Goal: Navigation & Orientation: Find specific page/section

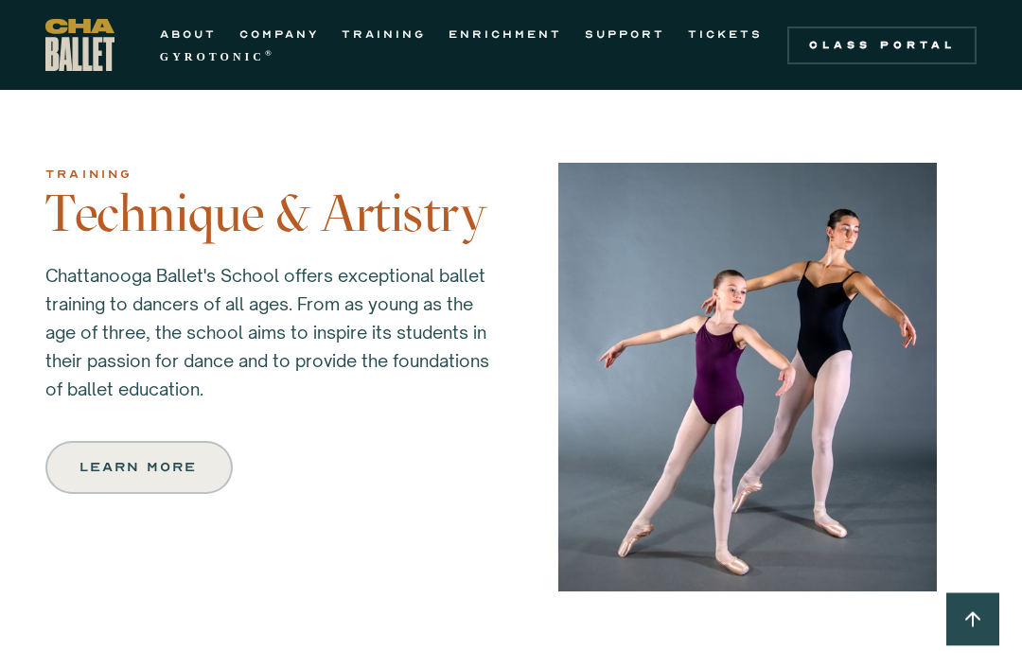
scroll to position [1640, 0]
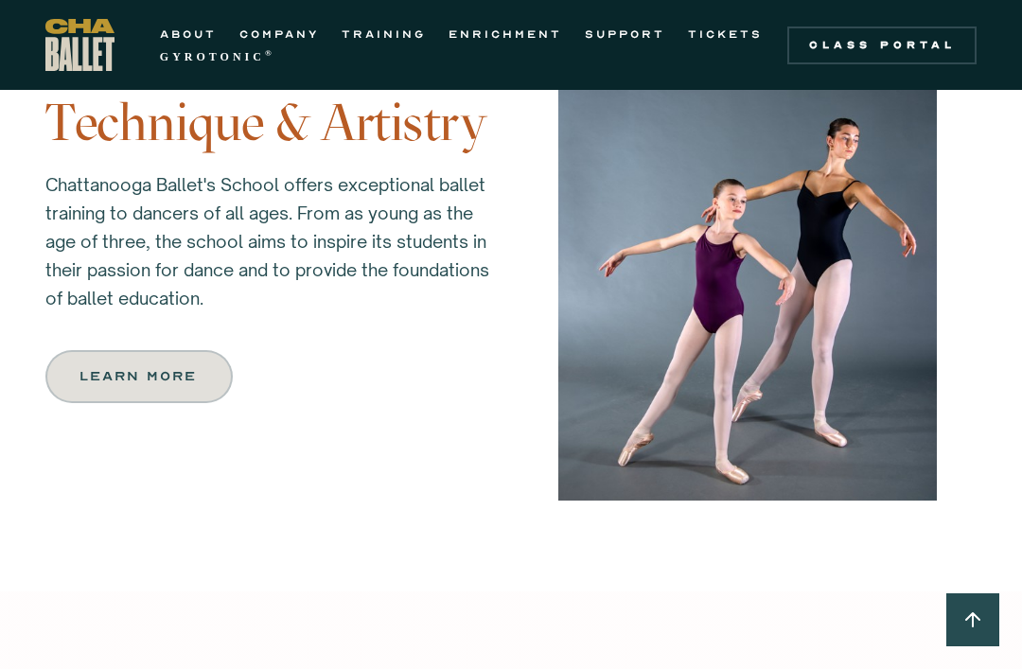
click at [180, 378] on div "Learn more" at bounding box center [138, 376] width 115 height 23
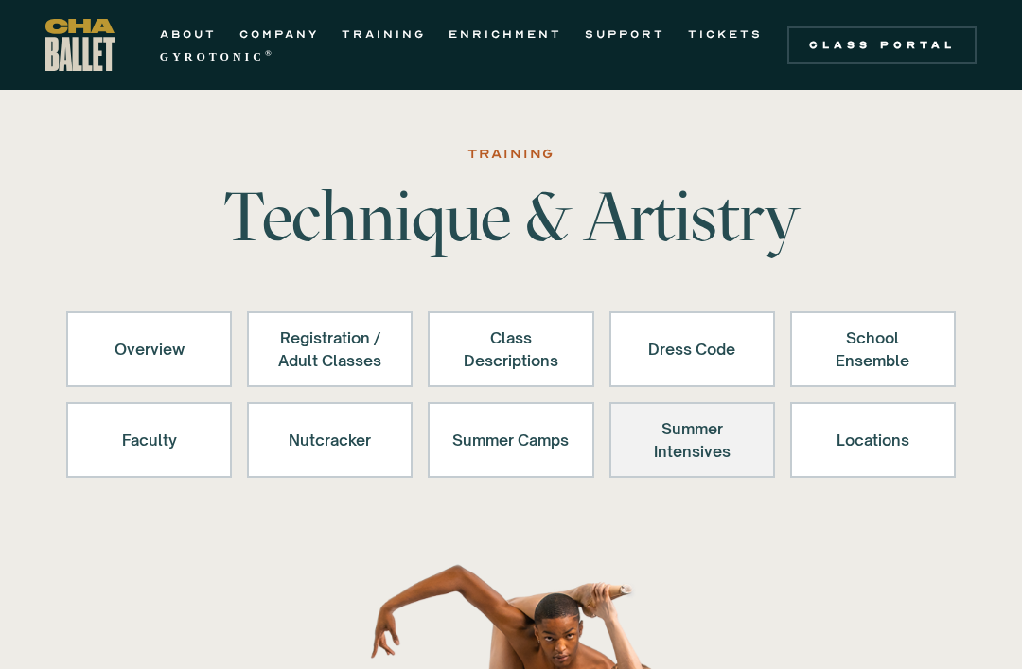
click at [724, 446] on div "Summer Intensives" at bounding box center [692, 439] width 116 height 45
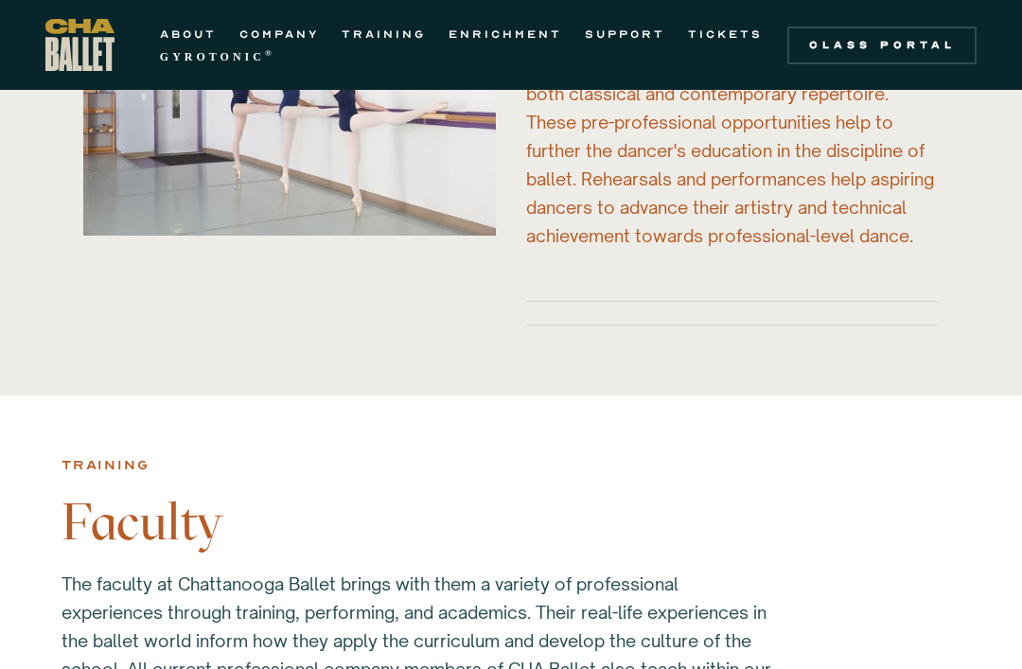
scroll to position [4705, 0]
click at [399, 33] on link "TRAINING" at bounding box center [384, 34] width 84 height 23
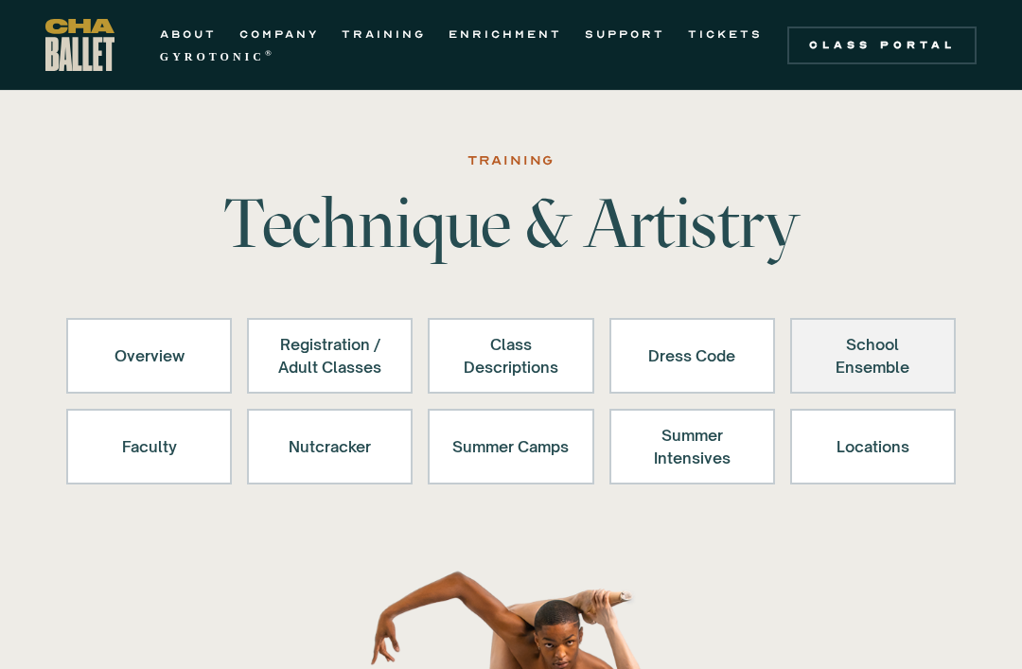
click at [877, 368] on div "School Ensemble" at bounding box center [873, 355] width 116 height 45
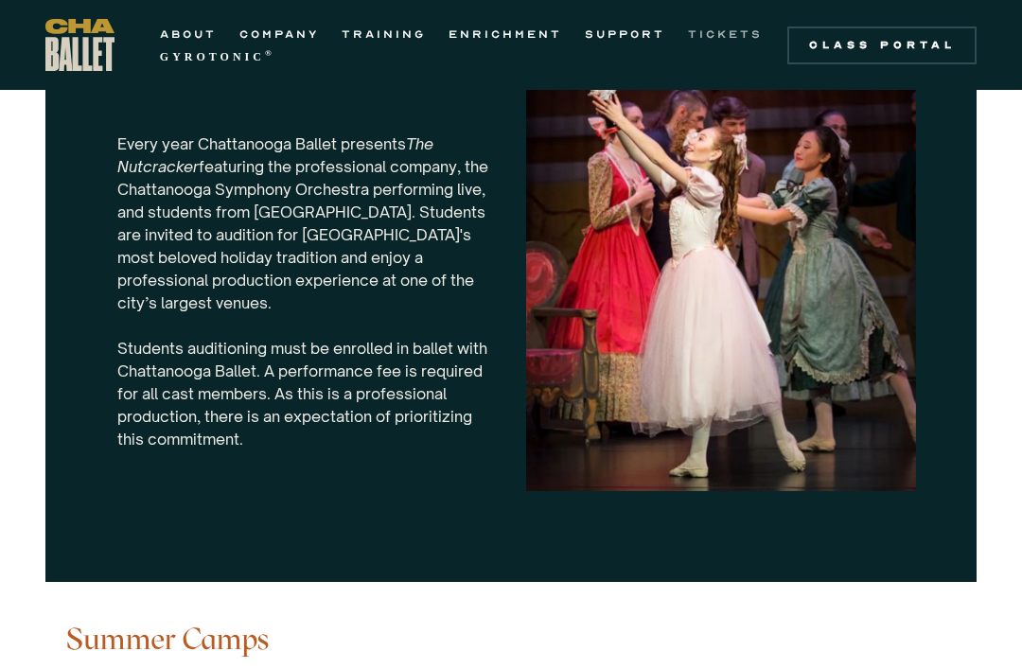
scroll to position [6051, 0]
click at [725, 23] on link "TICKETS" at bounding box center [725, 34] width 75 height 23
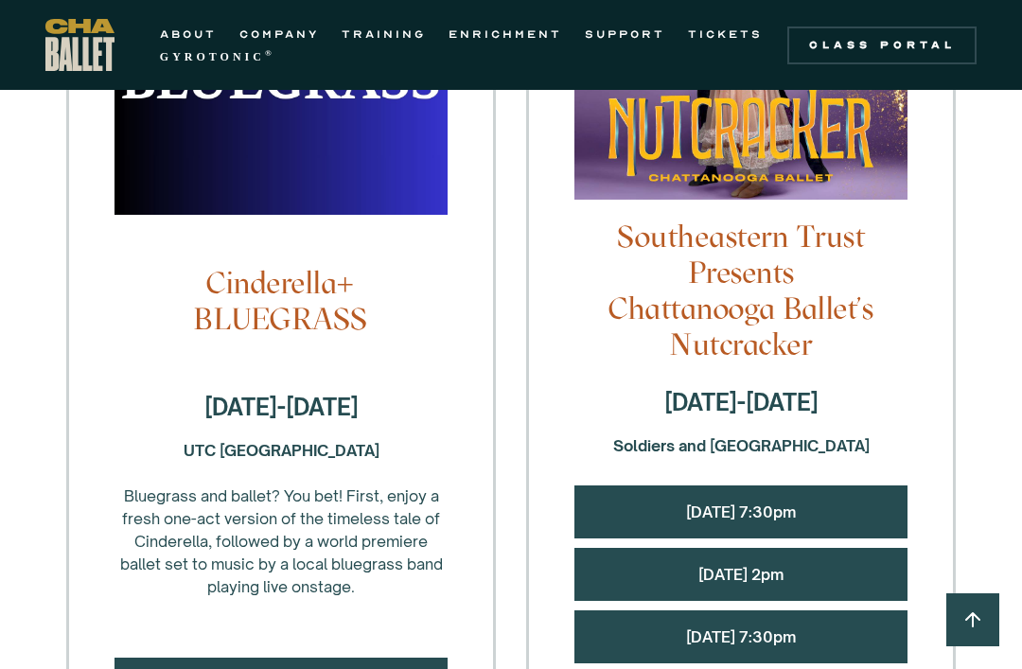
scroll to position [1883, 0]
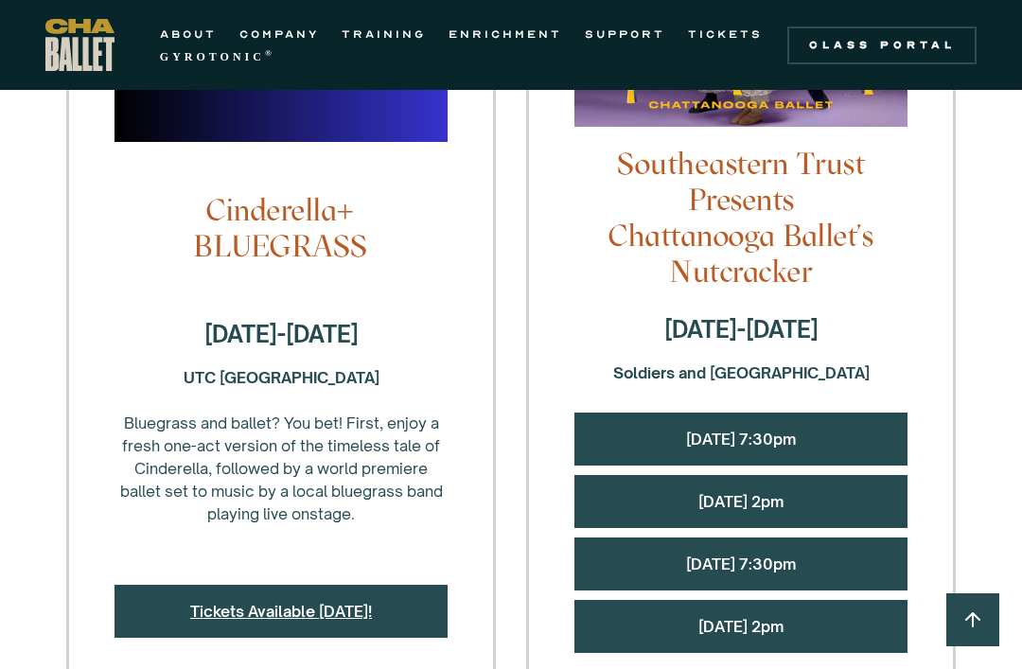
click at [371, 602] on link "Tickets Available March 1!" at bounding box center [281, 611] width 182 height 19
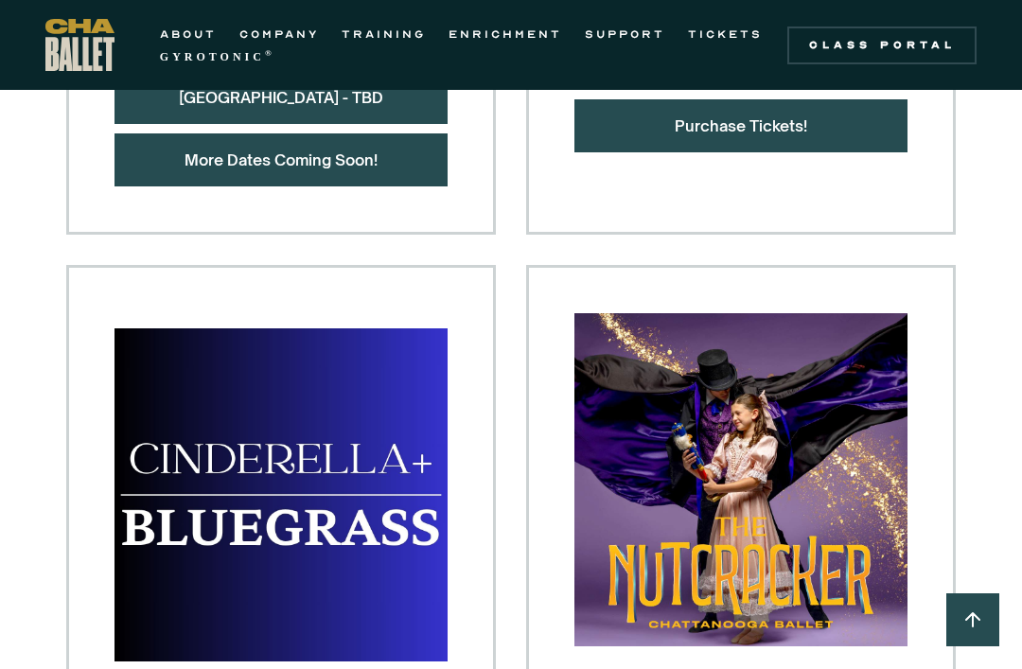
scroll to position [1367, 0]
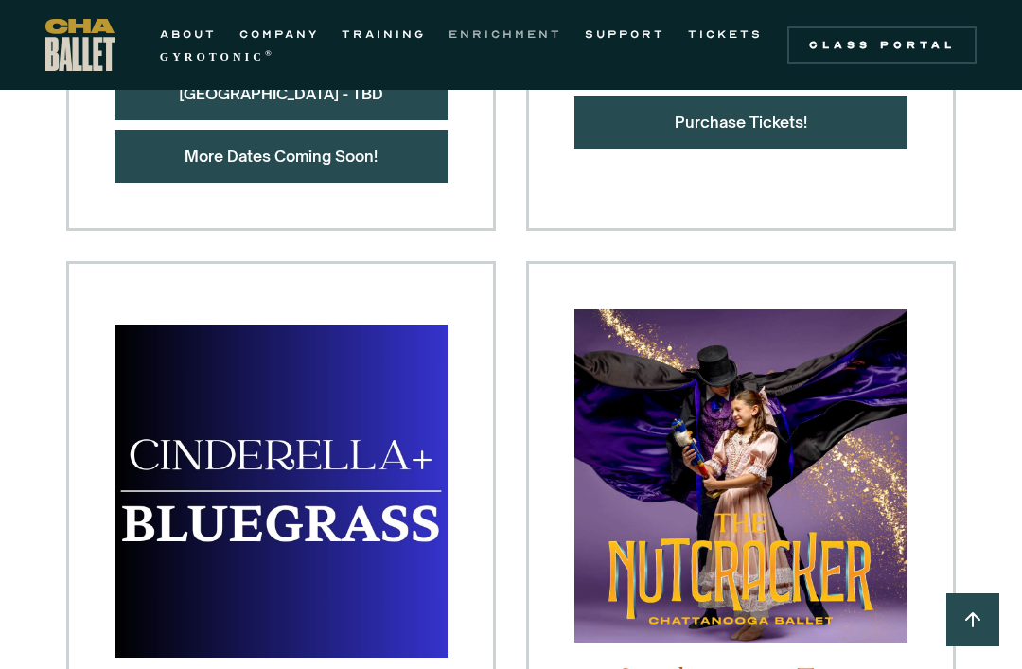
click at [500, 29] on link "ENRICHMENT" at bounding box center [505, 34] width 114 height 23
